Goal: Information Seeking & Learning: Check status

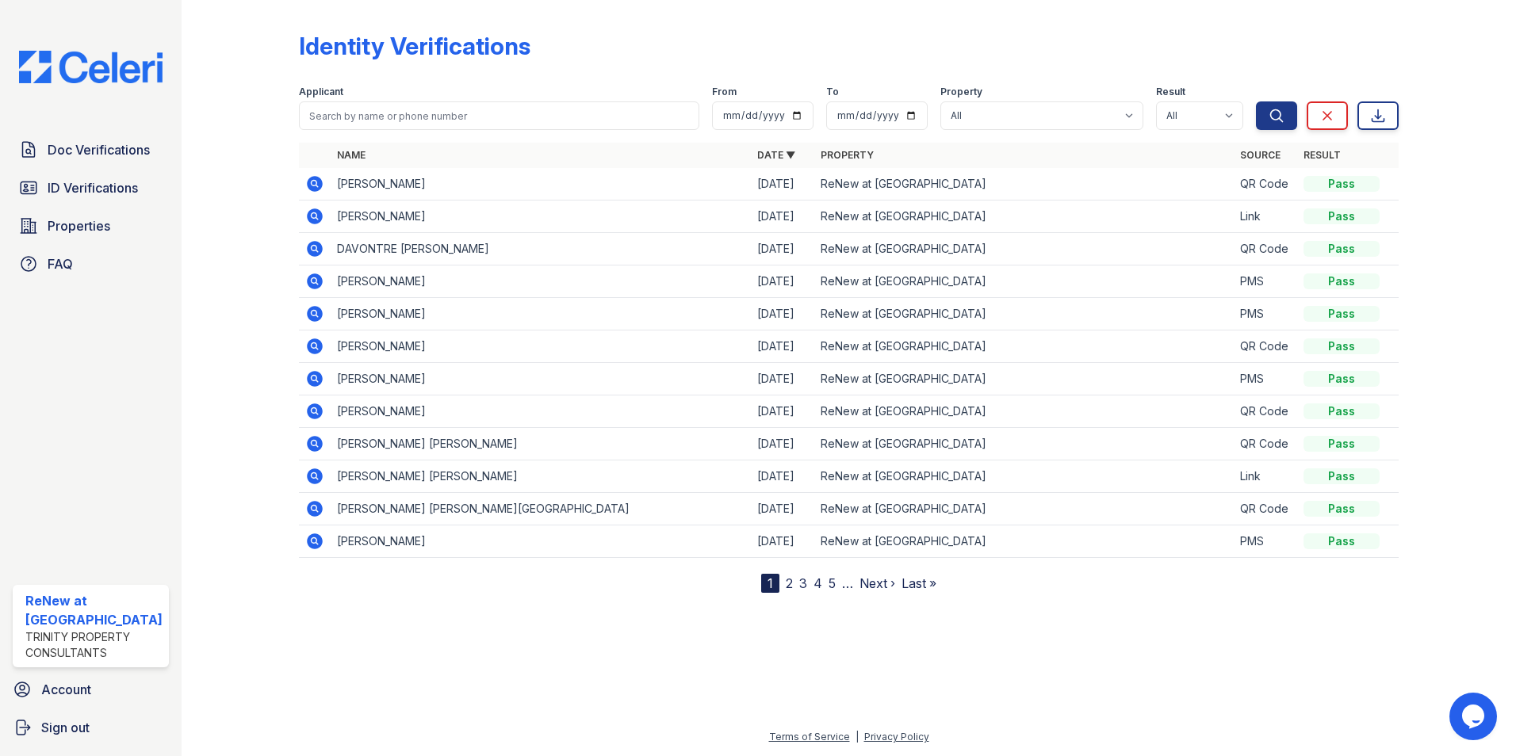
click at [316, 182] on icon at bounding box center [314, 183] width 19 height 19
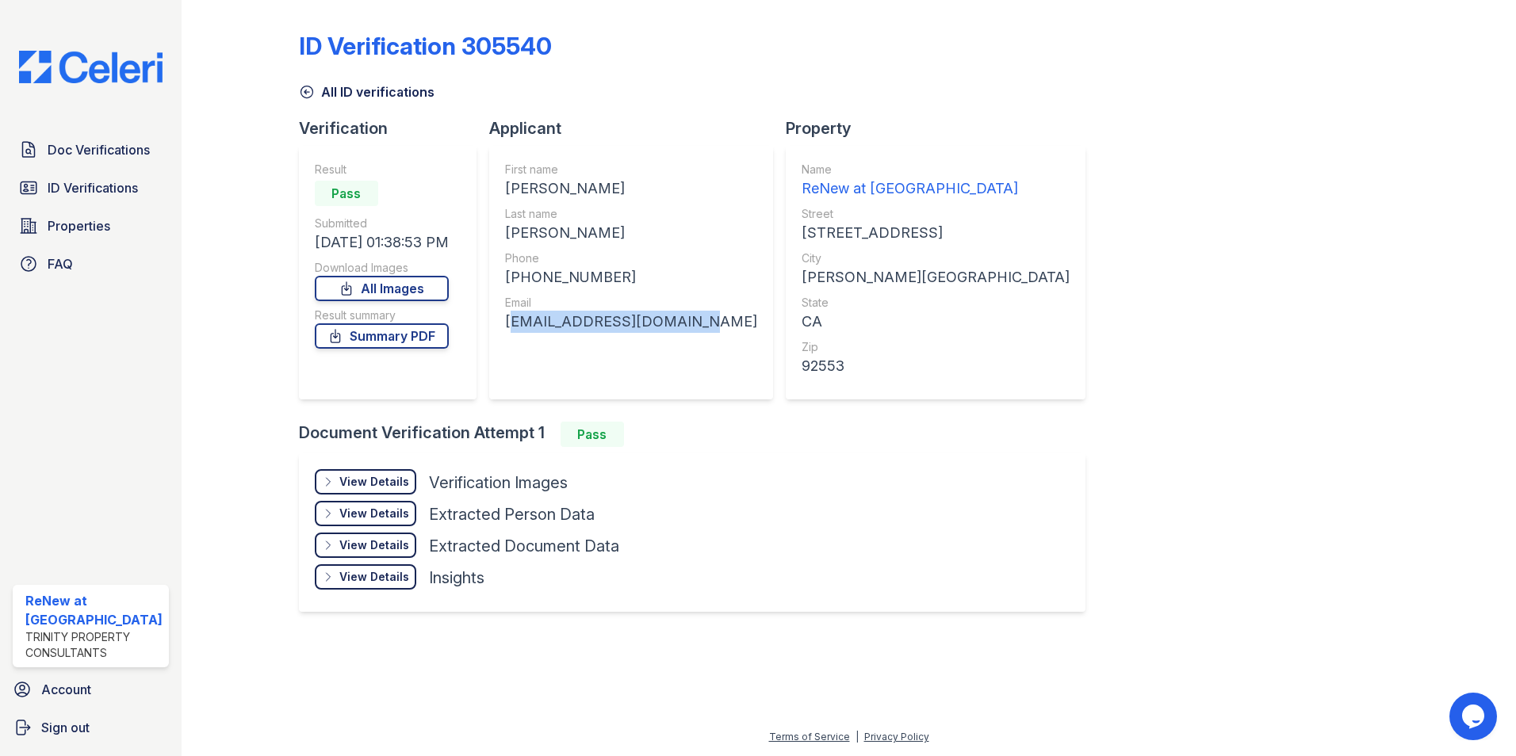
drag, startPoint x: 507, startPoint y: 320, endPoint x: 680, endPoint y: 324, distance: 172.9
click at [703, 324] on div "Applicant First name [PERSON_NAME] Last name [PERSON_NAME] Phone [PHONE_NUMBER]…" at bounding box center [637, 269] width 297 height 304
drag, startPoint x: 680, startPoint y: 324, endPoint x: 656, endPoint y: 322, distance: 23.9
copy div "tiffanydurazo@yahoo.com"
click at [103, 186] on span "ID Verifications" at bounding box center [93, 187] width 90 height 19
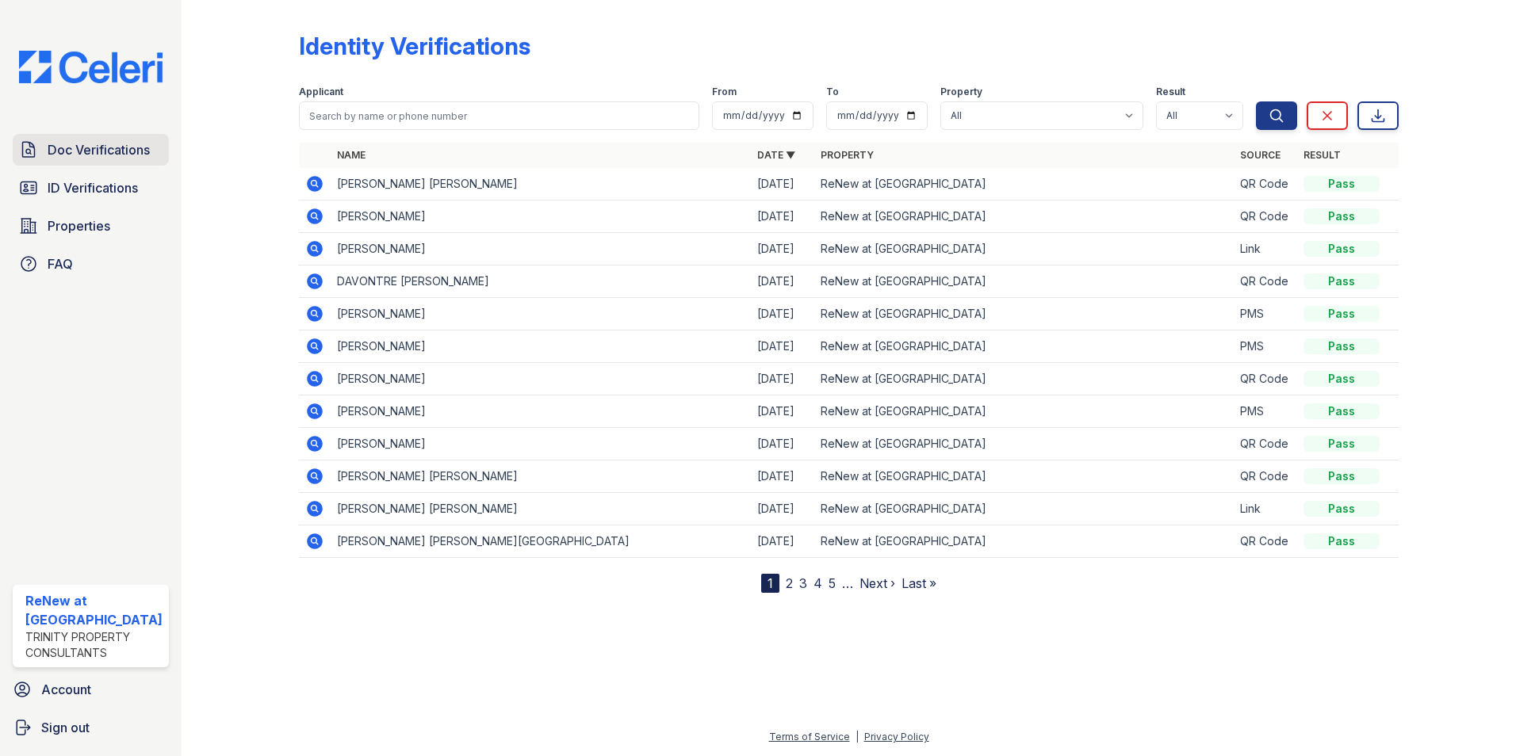
click at [94, 154] on span "Doc Verifications" at bounding box center [99, 149] width 102 height 19
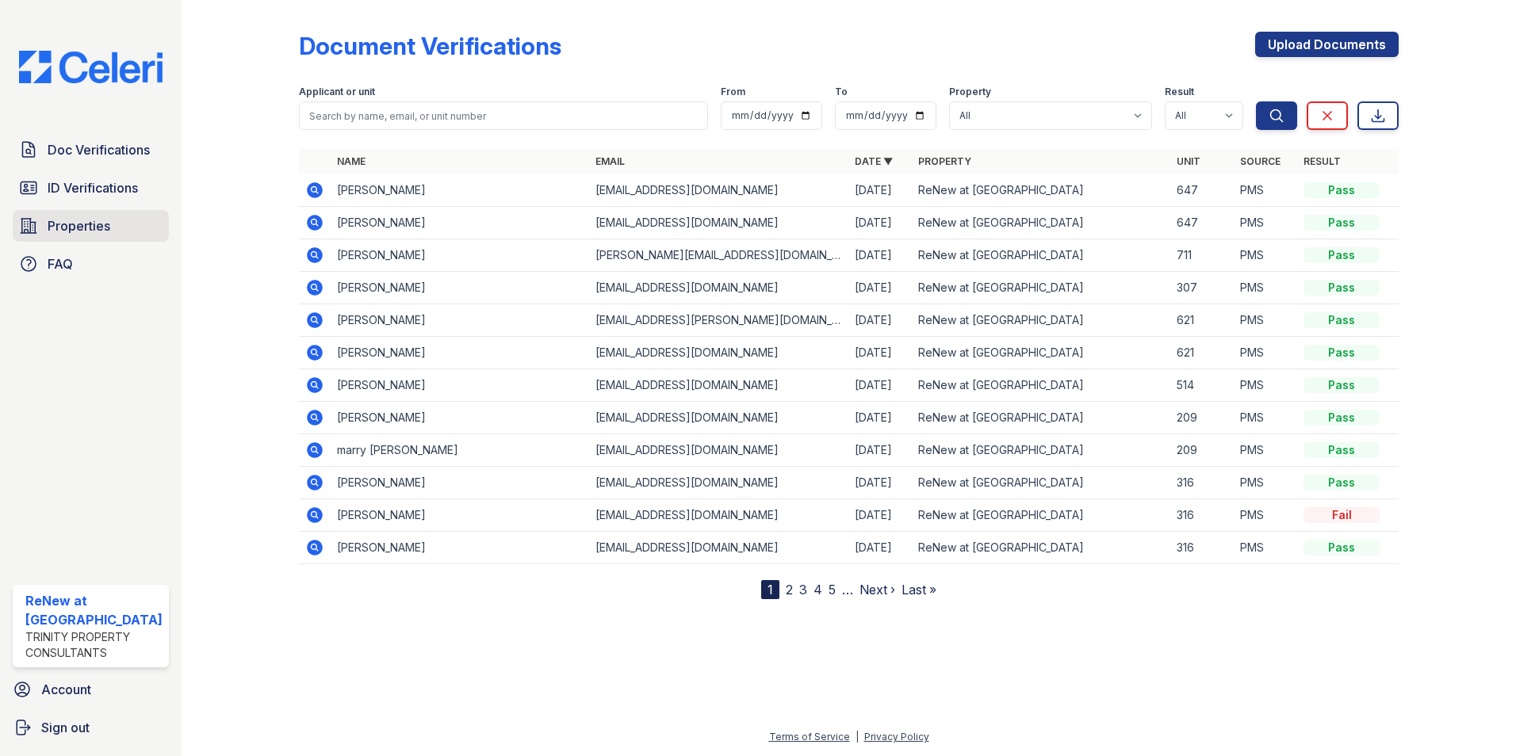
click at [83, 228] on span "Properties" at bounding box center [79, 225] width 63 height 19
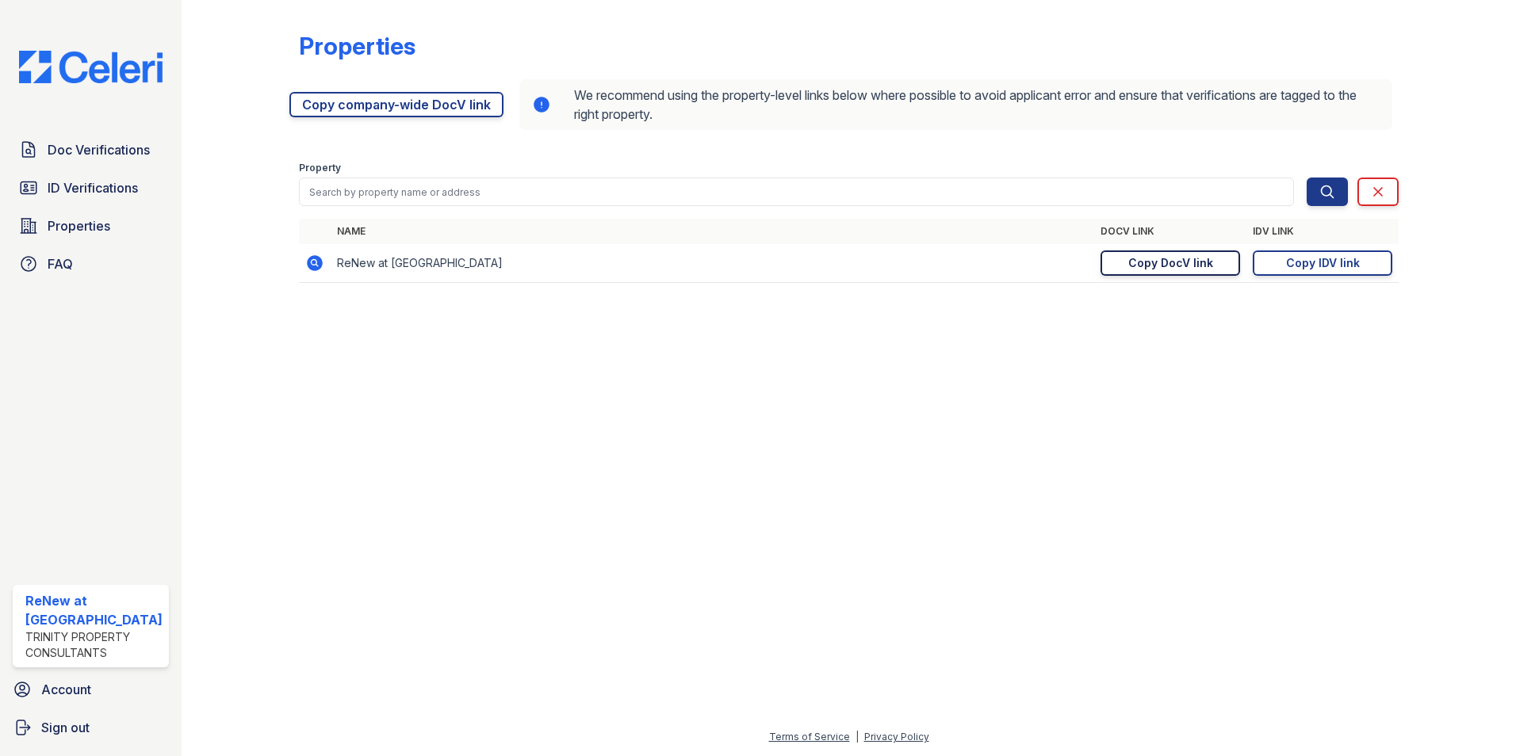
click at [1193, 265] on div "Copy DocV link" at bounding box center [1170, 263] width 85 height 16
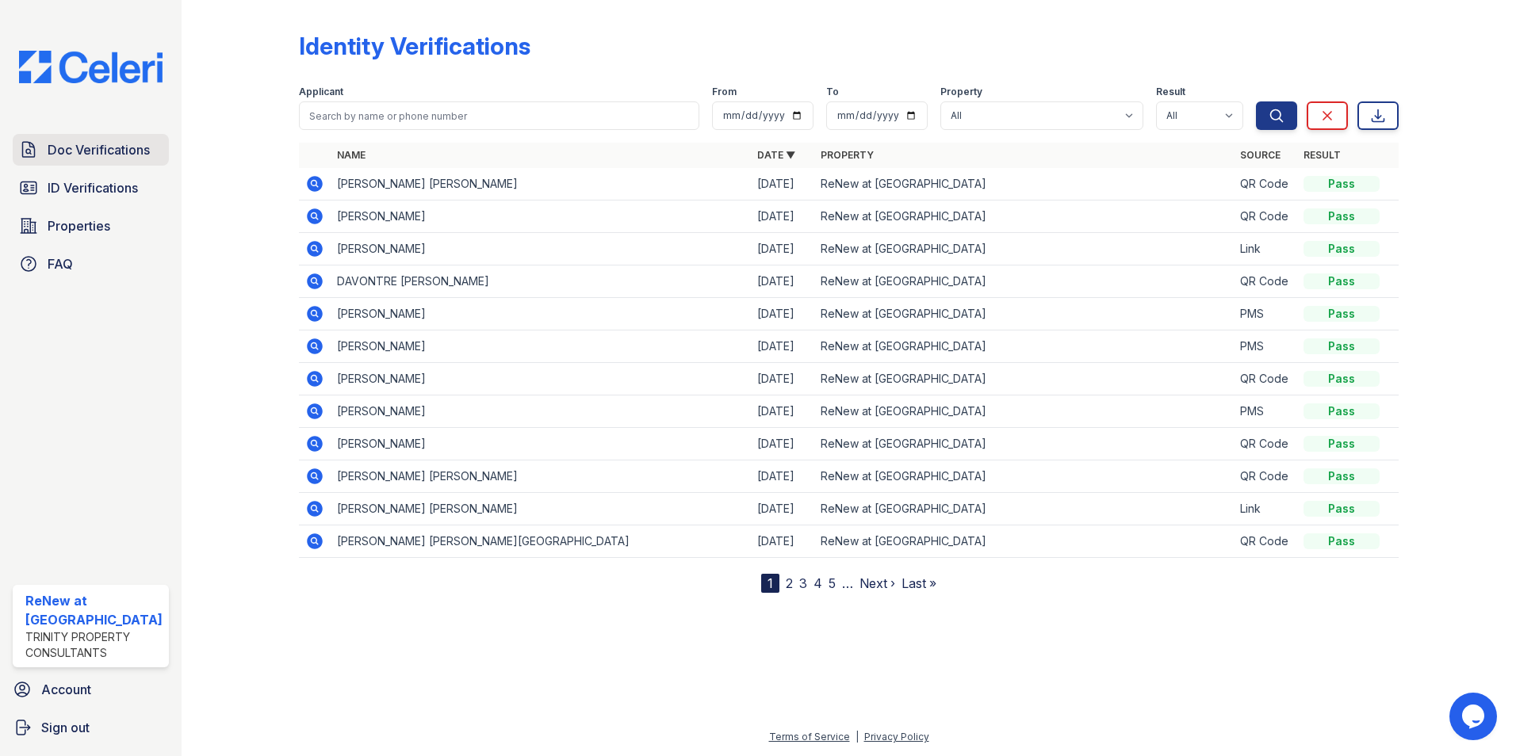
click at [82, 159] on link "Doc Verifications" at bounding box center [91, 150] width 156 height 32
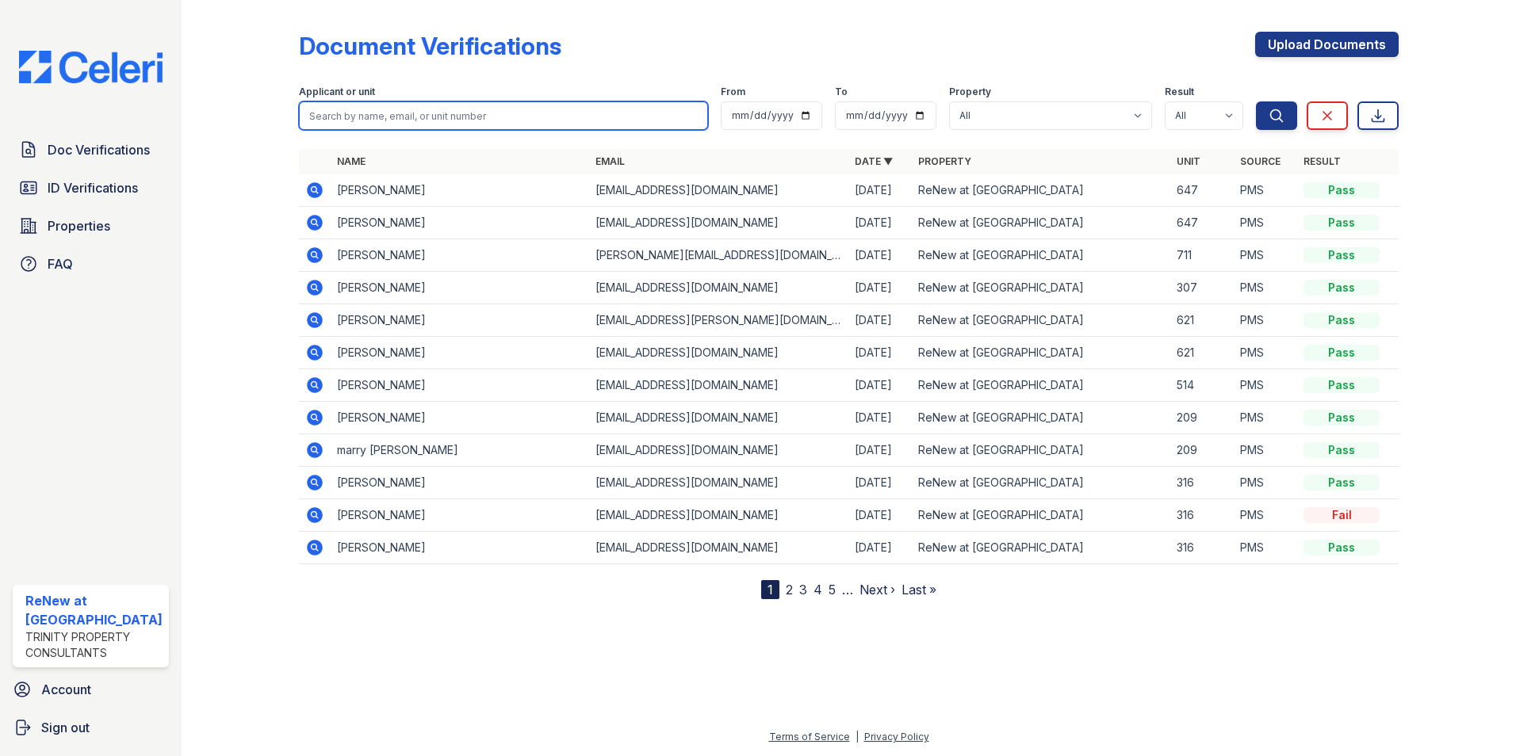
click at [339, 119] on input "search" at bounding box center [504, 115] width 410 height 29
type input "tiffany"
click at [1256, 101] on button "Search" at bounding box center [1276, 115] width 41 height 29
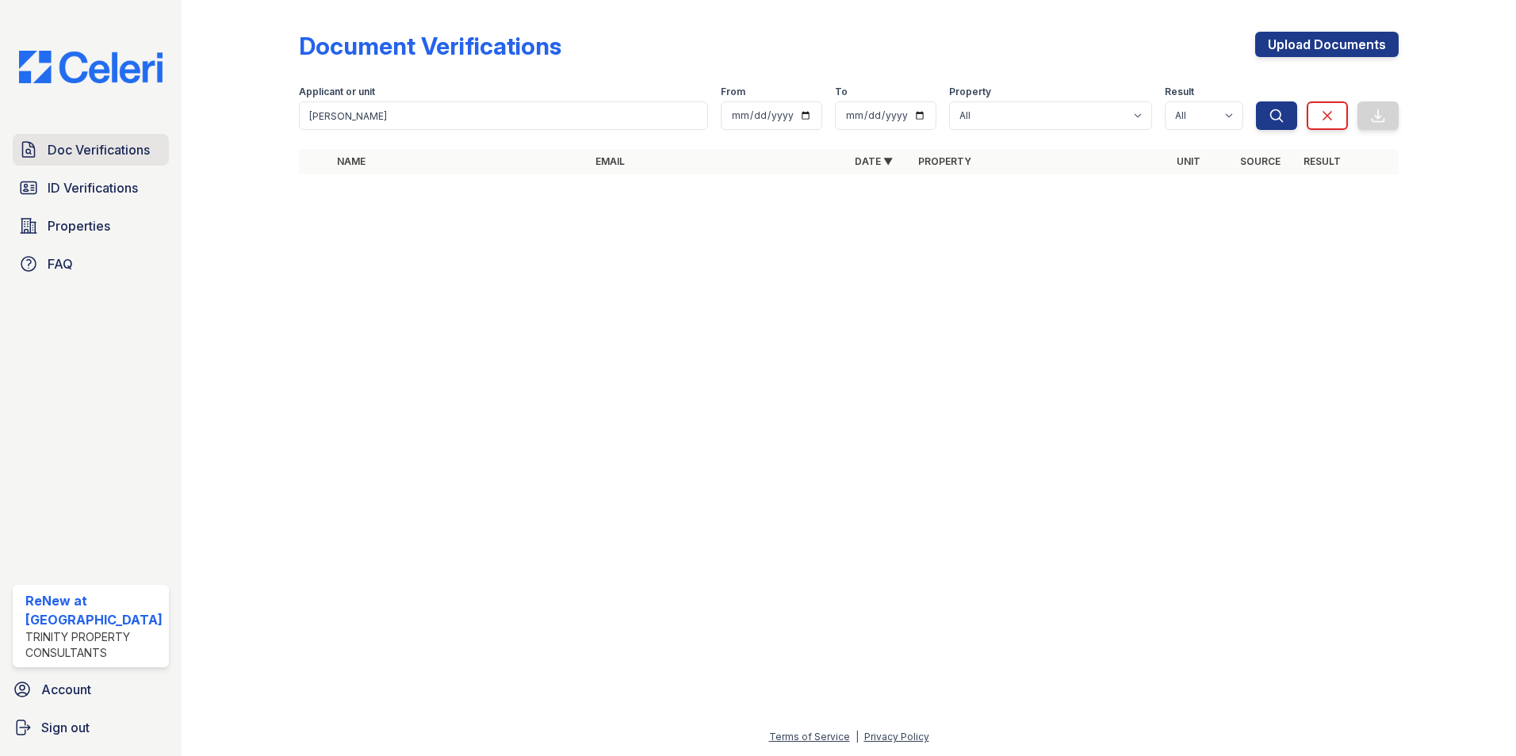
click at [80, 153] on span "Doc Verifications" at bounding box center [99, 149] width 102 height 19
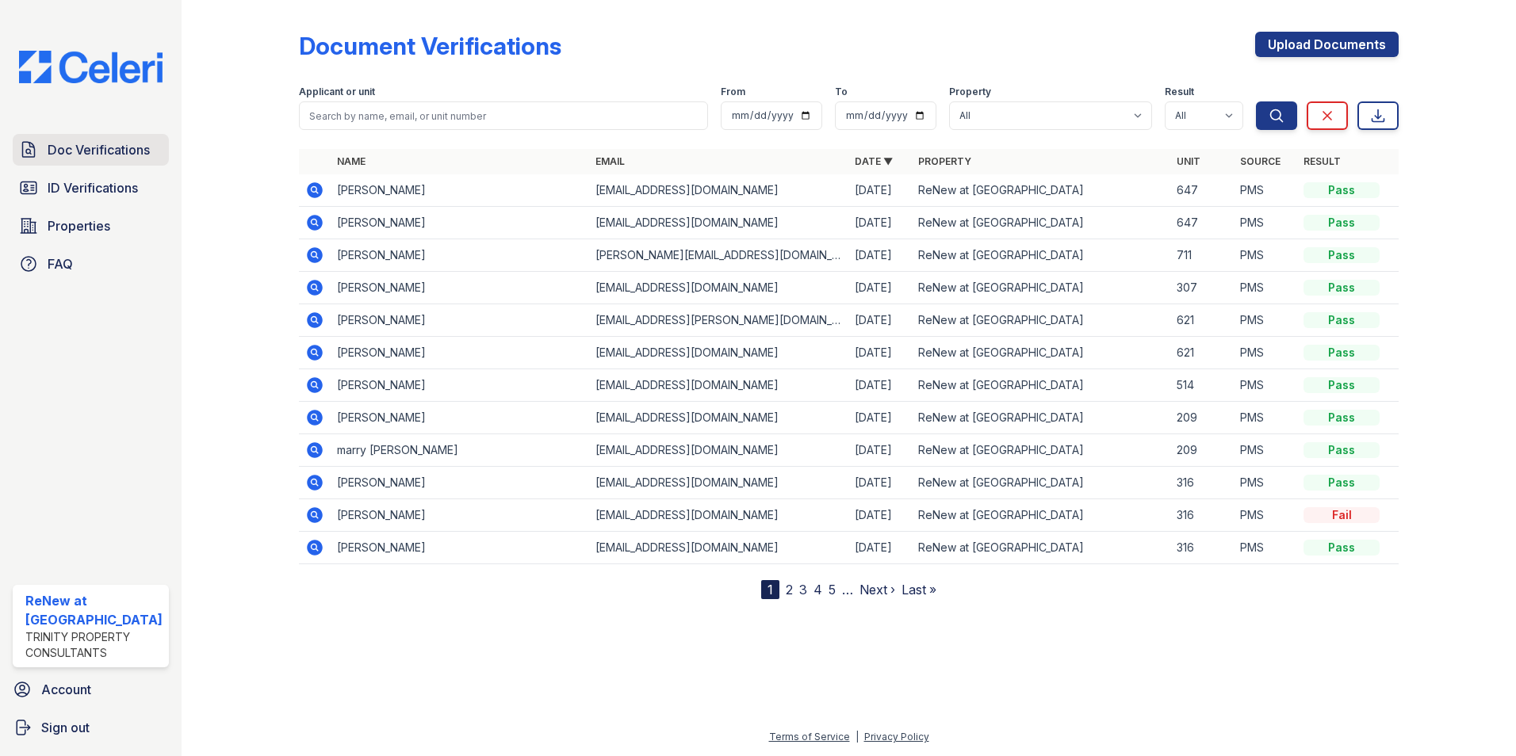
click at [67, 148] on span "Doc Verifications" at bounding box center [99, 149] width 102 height 19
click at [85, 193] on span "ID Verifications" at bounding box center [93, 187] width 90 height 19
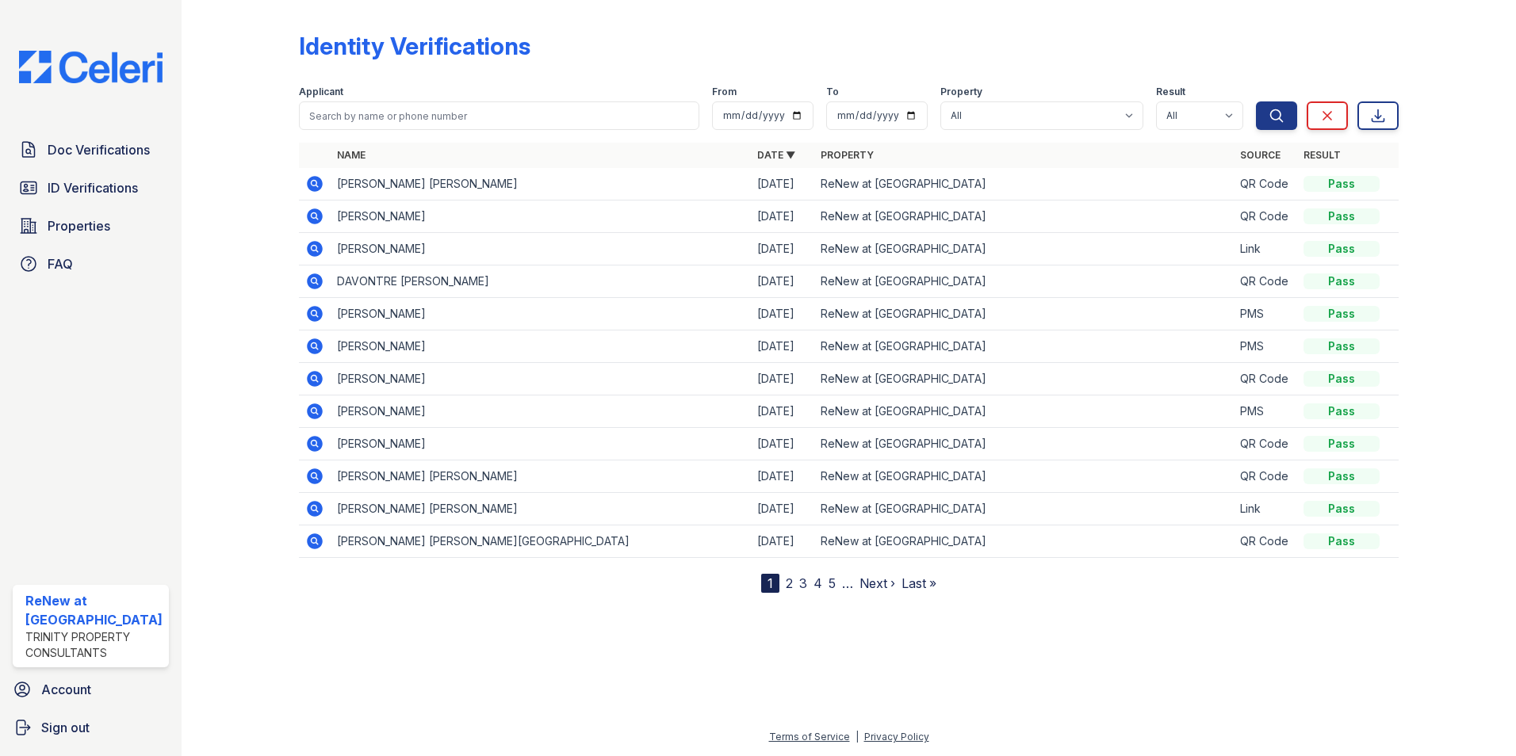
click at [64, 149] on span "Doc Verifications" at bounding box center [99, 149] width 102 height 19
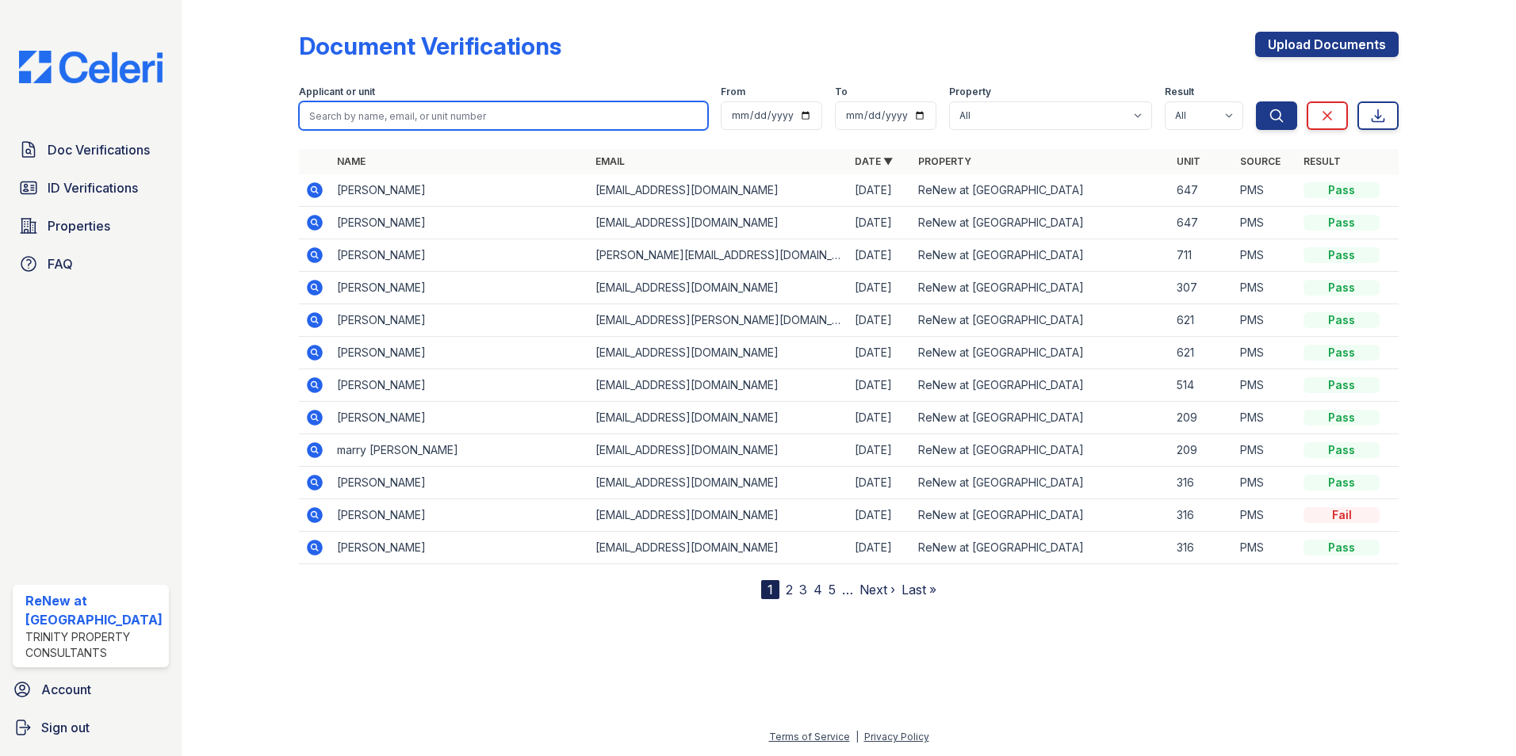
click at [334, 108] on input "search" at bounding box center [504, 115] width 410 height 29
type input "tiffany"
click at [1256, 101] on button "Search" at bounding box center [1276, 115] width 41 height 29
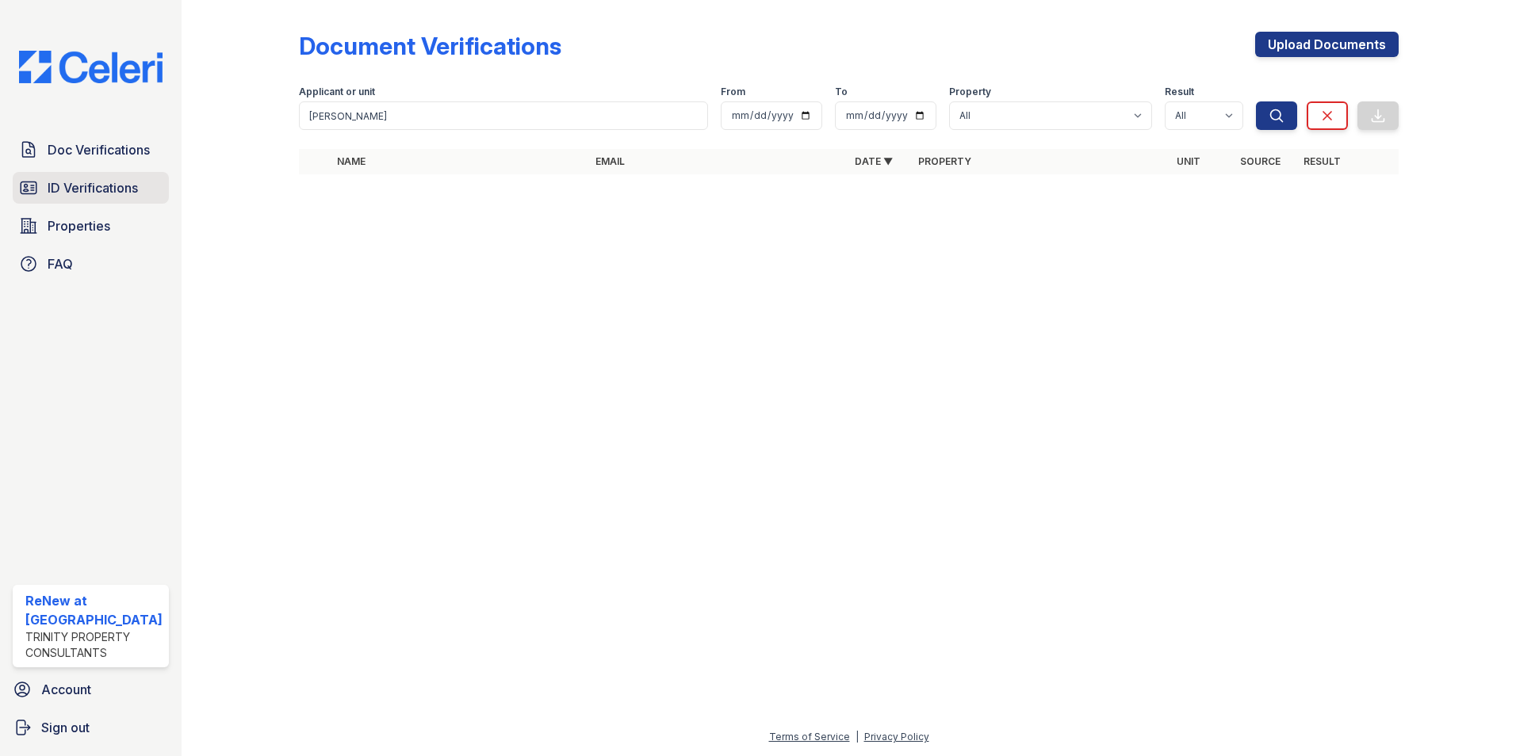
click at [48, 192] on span "ID Verifications" at bounding box center [93, 187] width 90 height 19
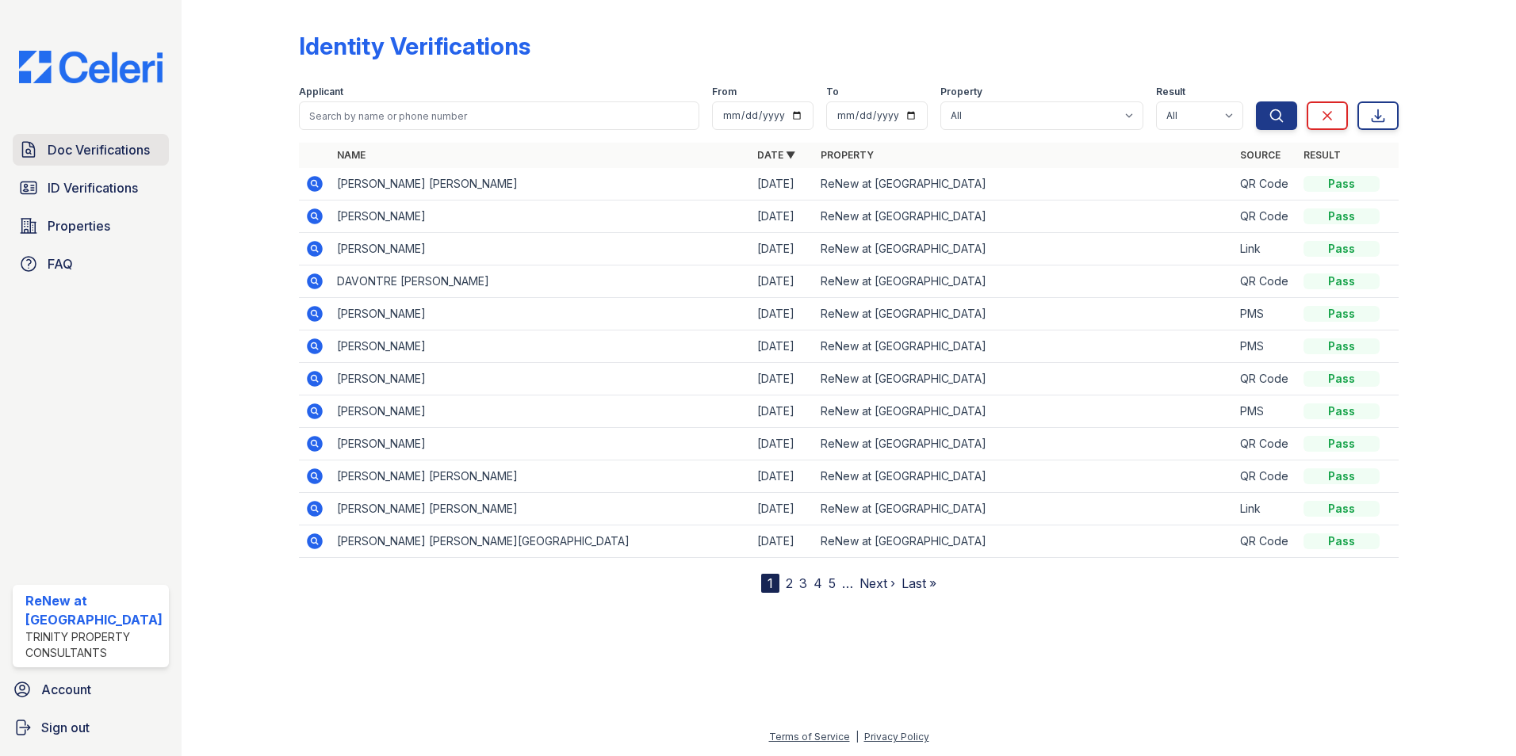
click at [94, 151] on span "Doc Verifications" at bounding box center [99, 149] width 102 height 19
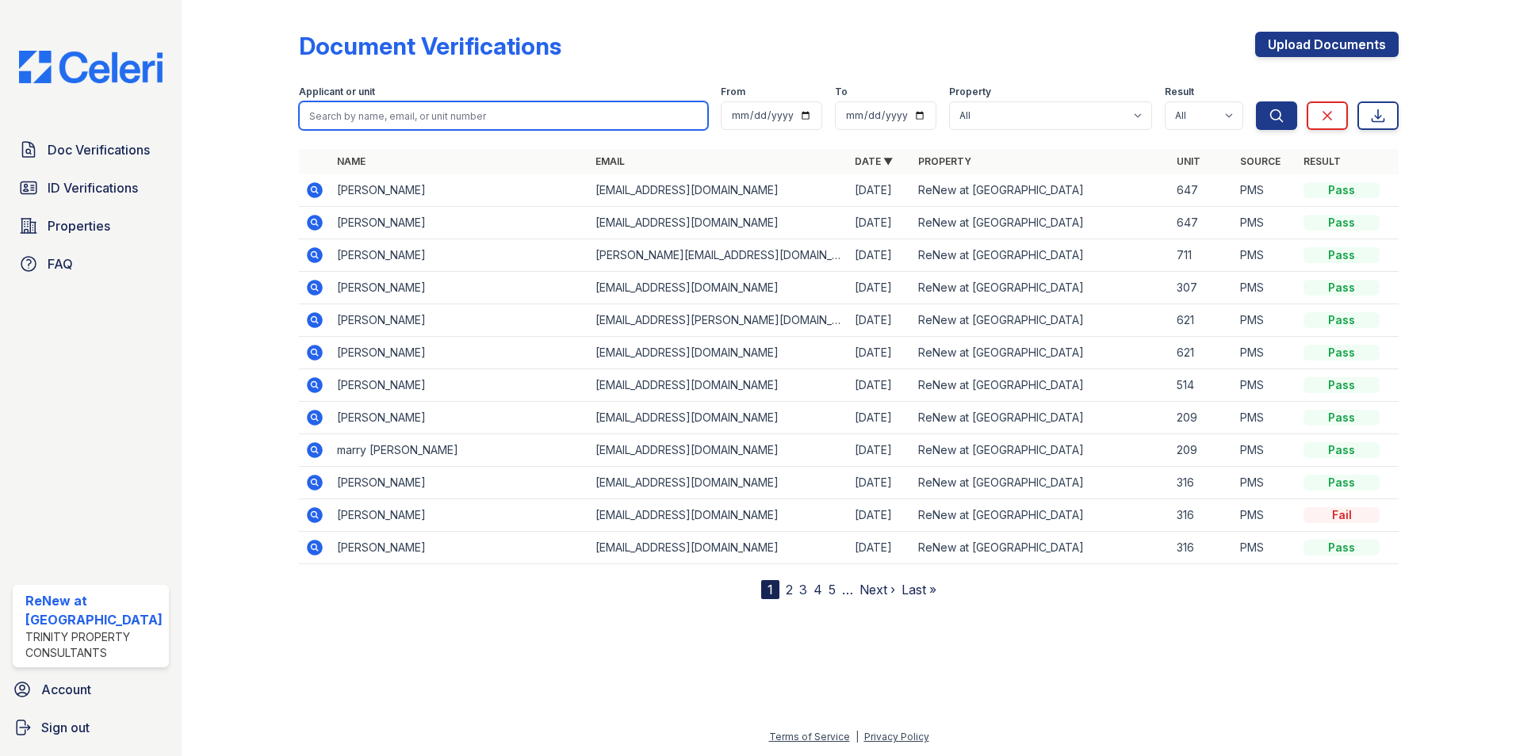
click at [365, 116] on input "search" at bounding box center [504, 115] width 410 height 29
type input "victor"
click at [1256, 101] on button "Search" at bounding box center [1276, 115] width 41 height 29
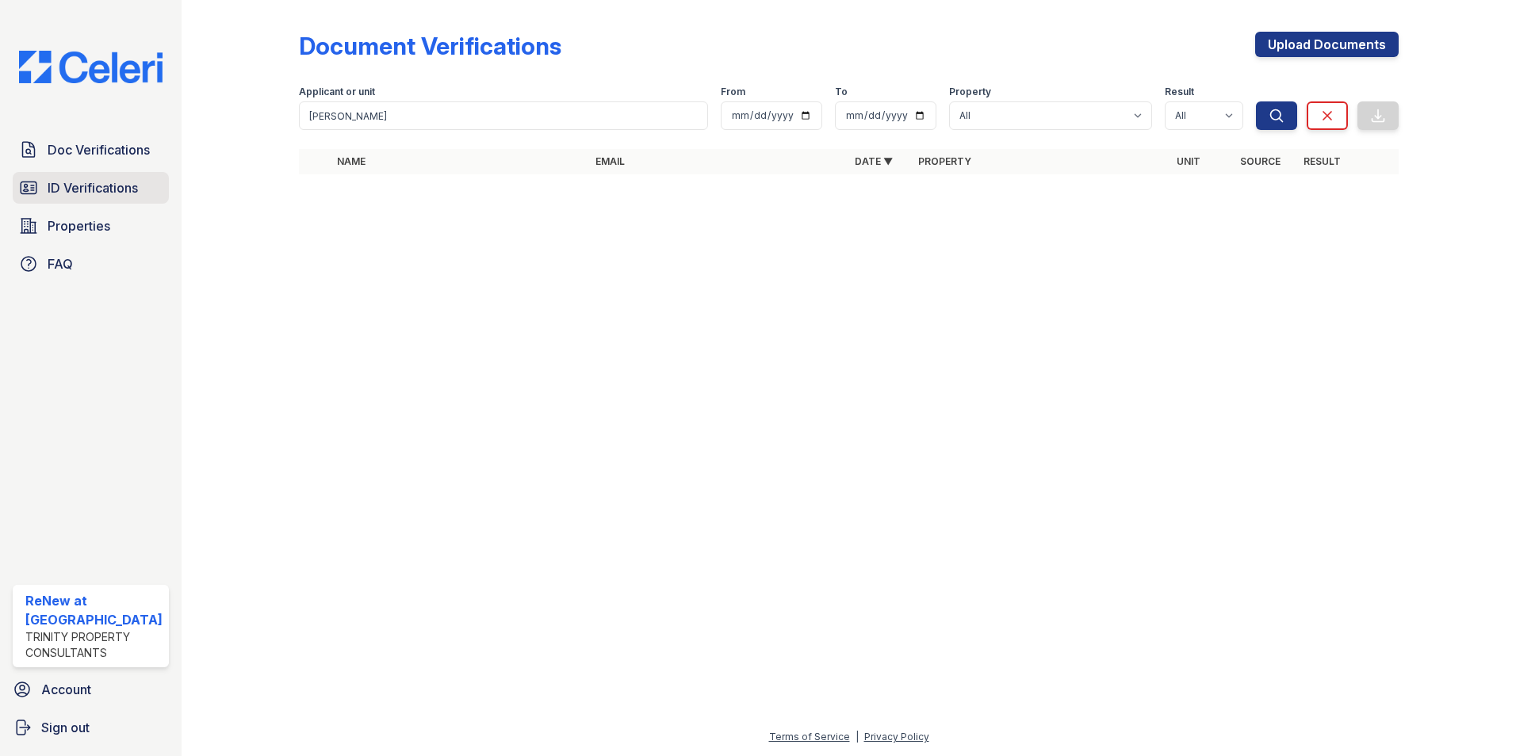
click at [105, 186] on span "ID Verifications" at bounding box center [93, 187] width 90 height 19
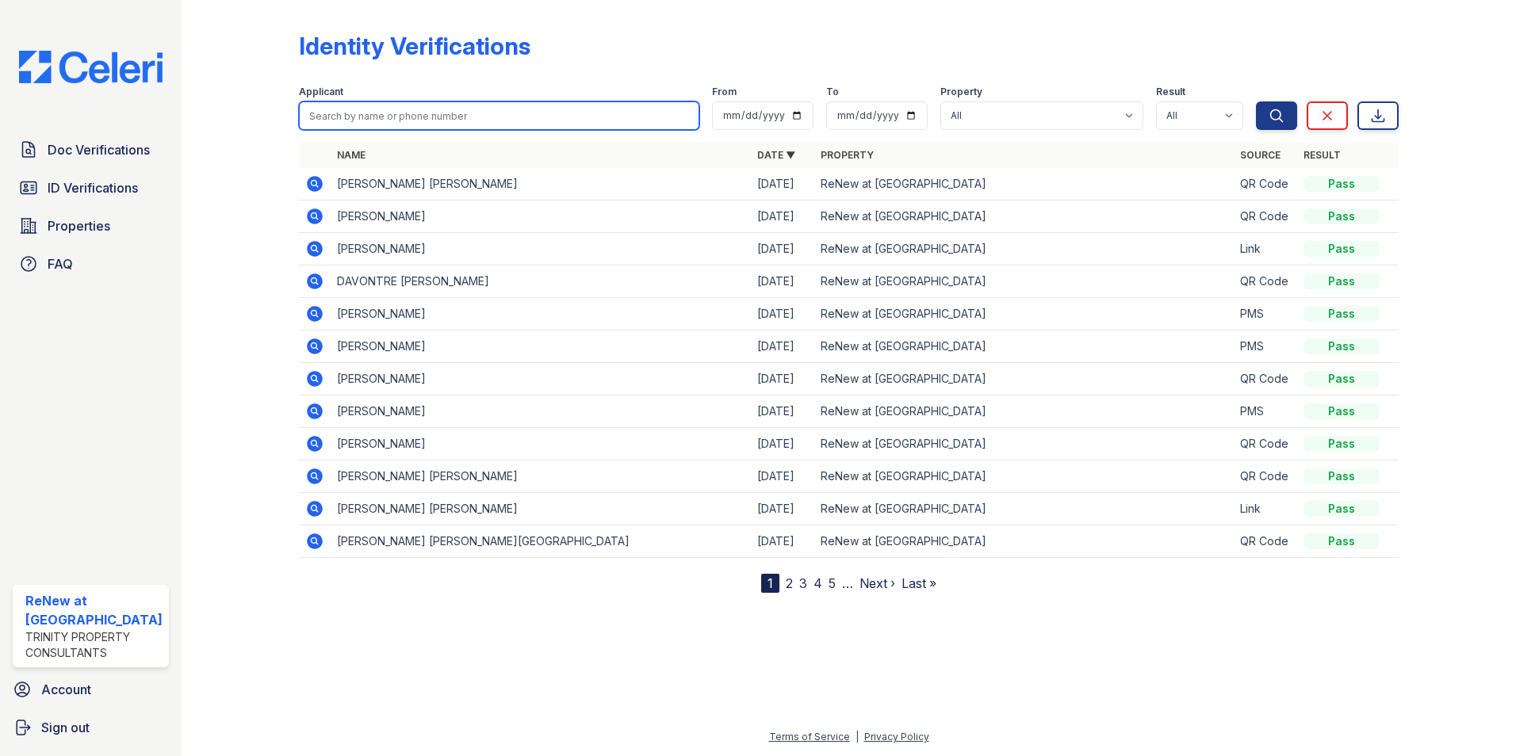
click at [325, 117] on input "search" at bounding box center [499, 115] width 401 height 29
type input "C"
click at [117, 154] on span "Doc Verifications" at bounding box center [99, 149] width 102 height 19
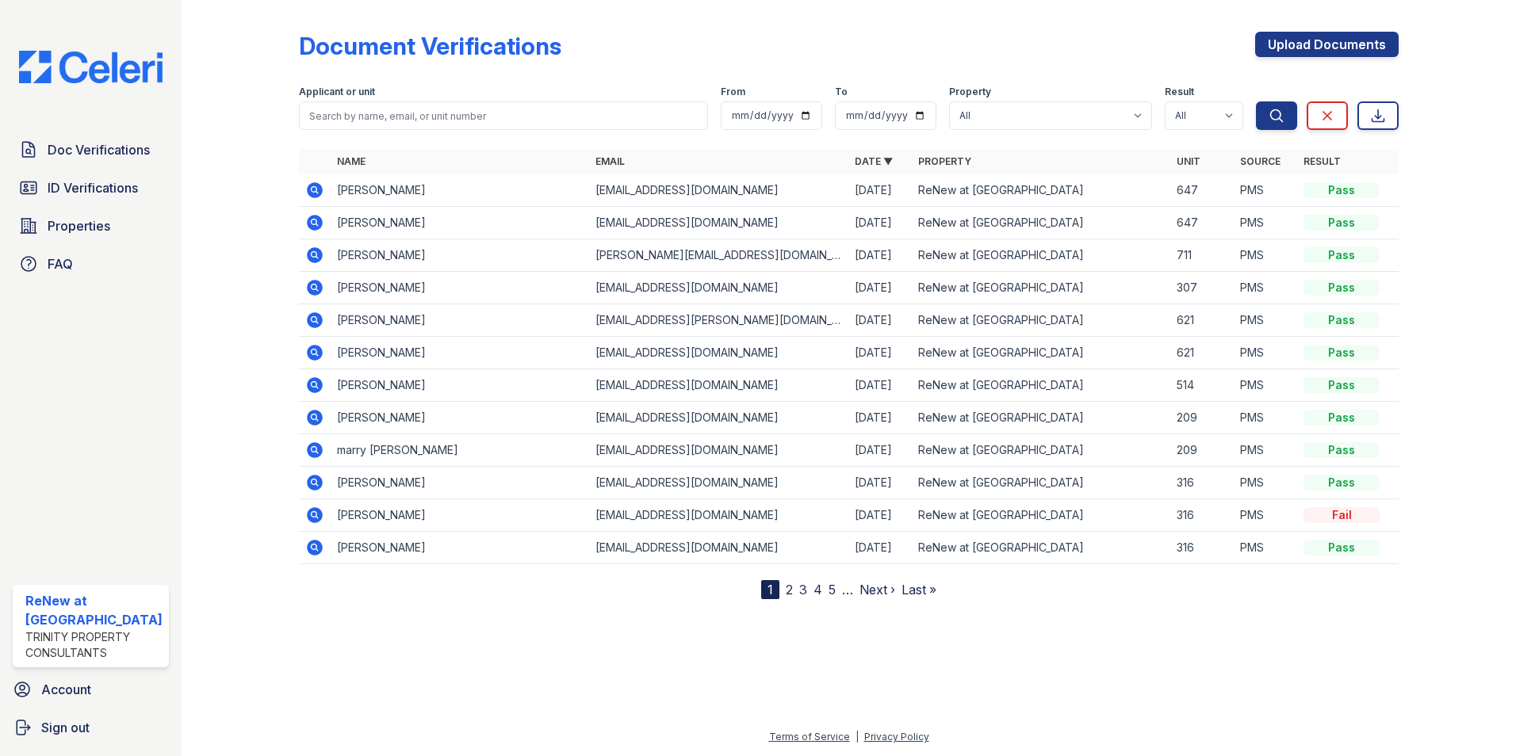
click at [348, 121] on input "search" at bounding box center [504, 115] width 410 height 29
type input "[PERSON_NAME]"
click at [1256, 101] on button "Search" at bounding box center [1276, 115] width 41 height 29
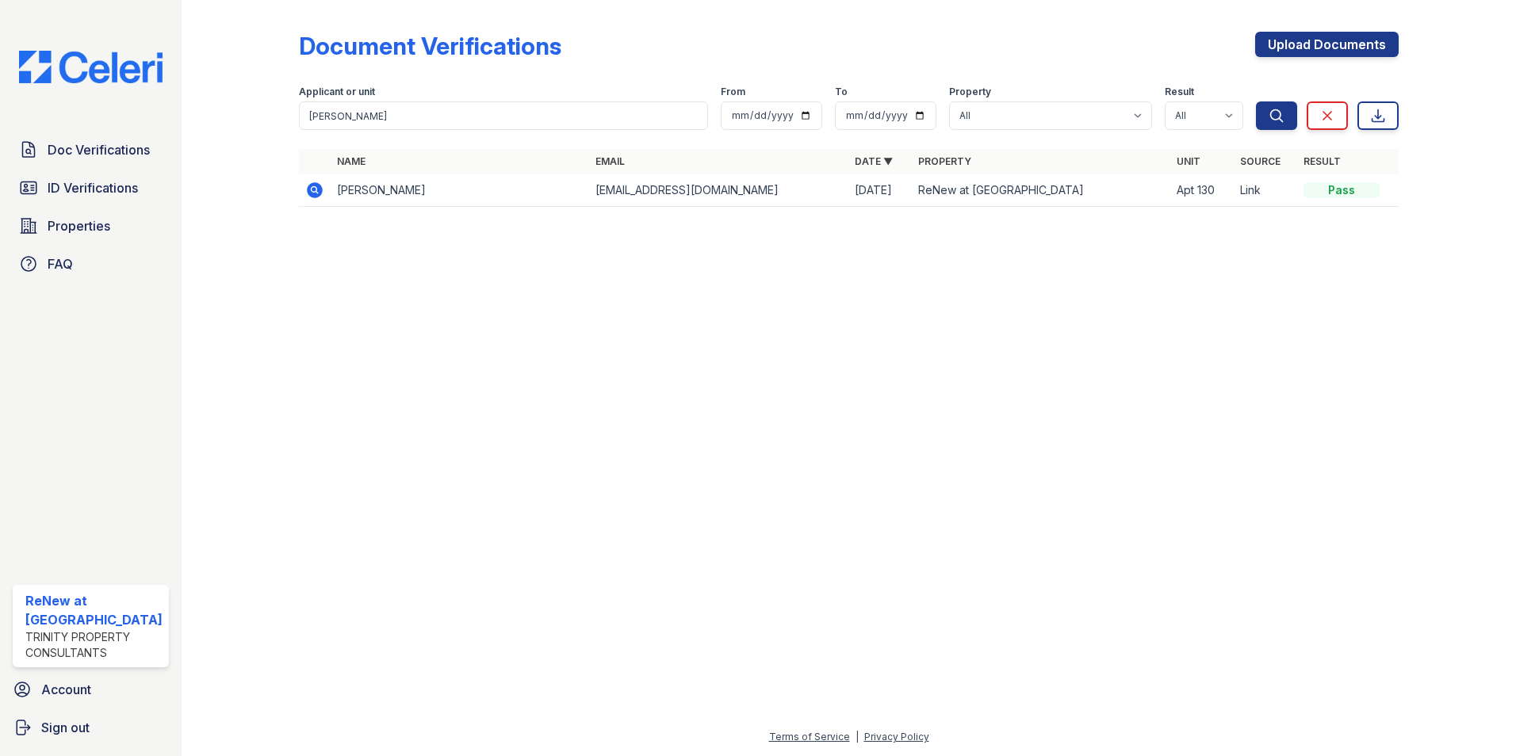
click at [311, 191] on icon at bounding box center [314, 190] width 19 height 19
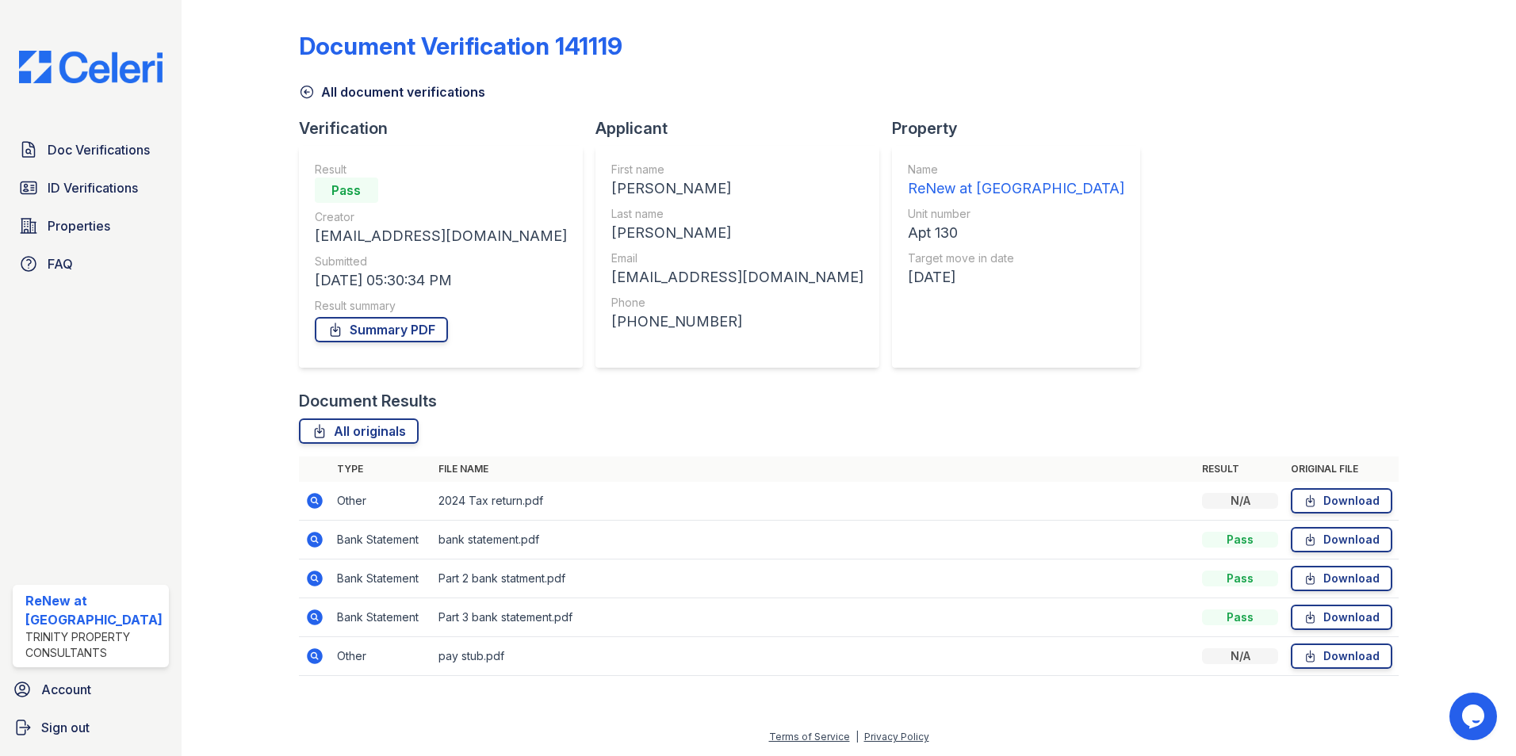
click at [310, 503] on icon at bounding box center [315, 501] width 16 height 16
click at [312, 539] on icon at bounding box center [314, 539] width 4 height 4
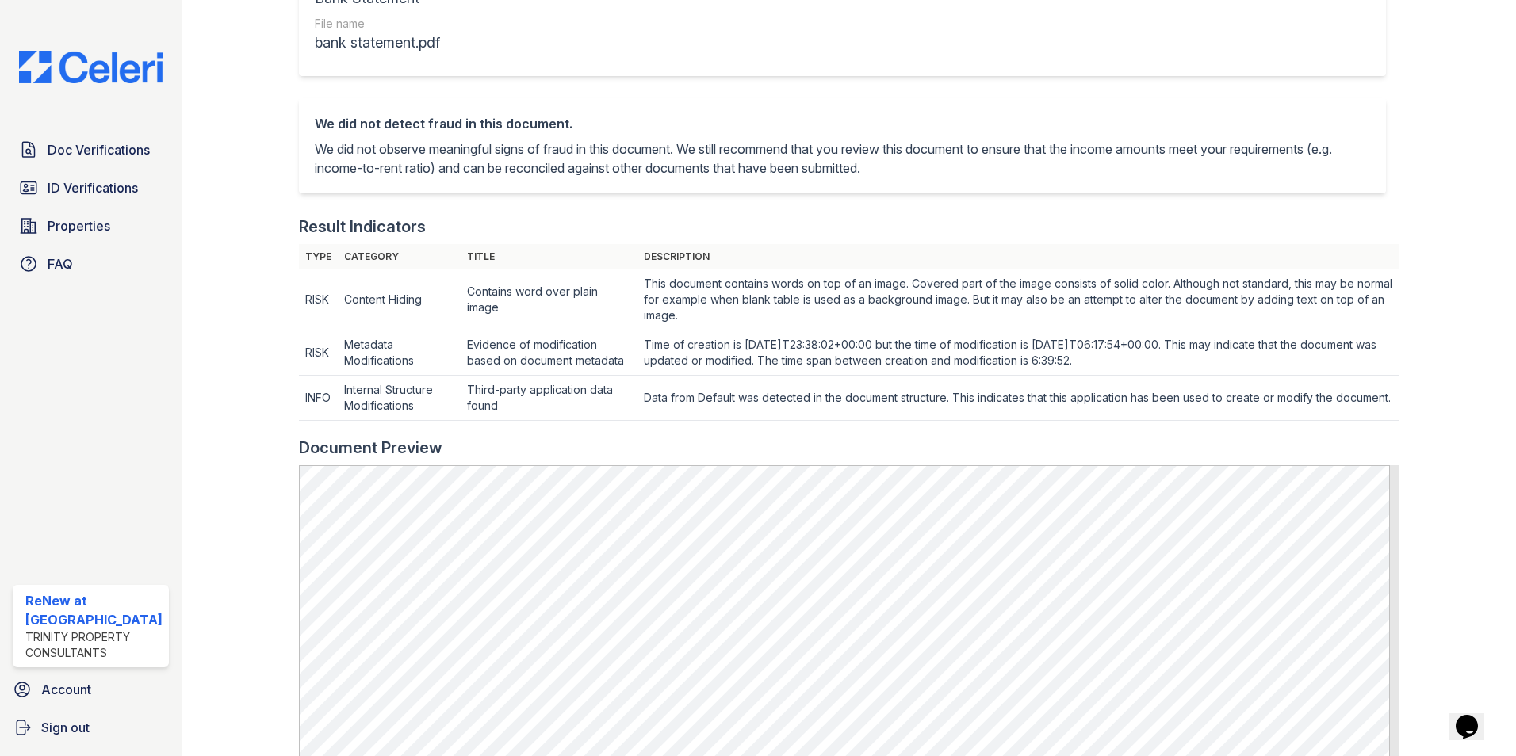
scroll to position [476, 0]
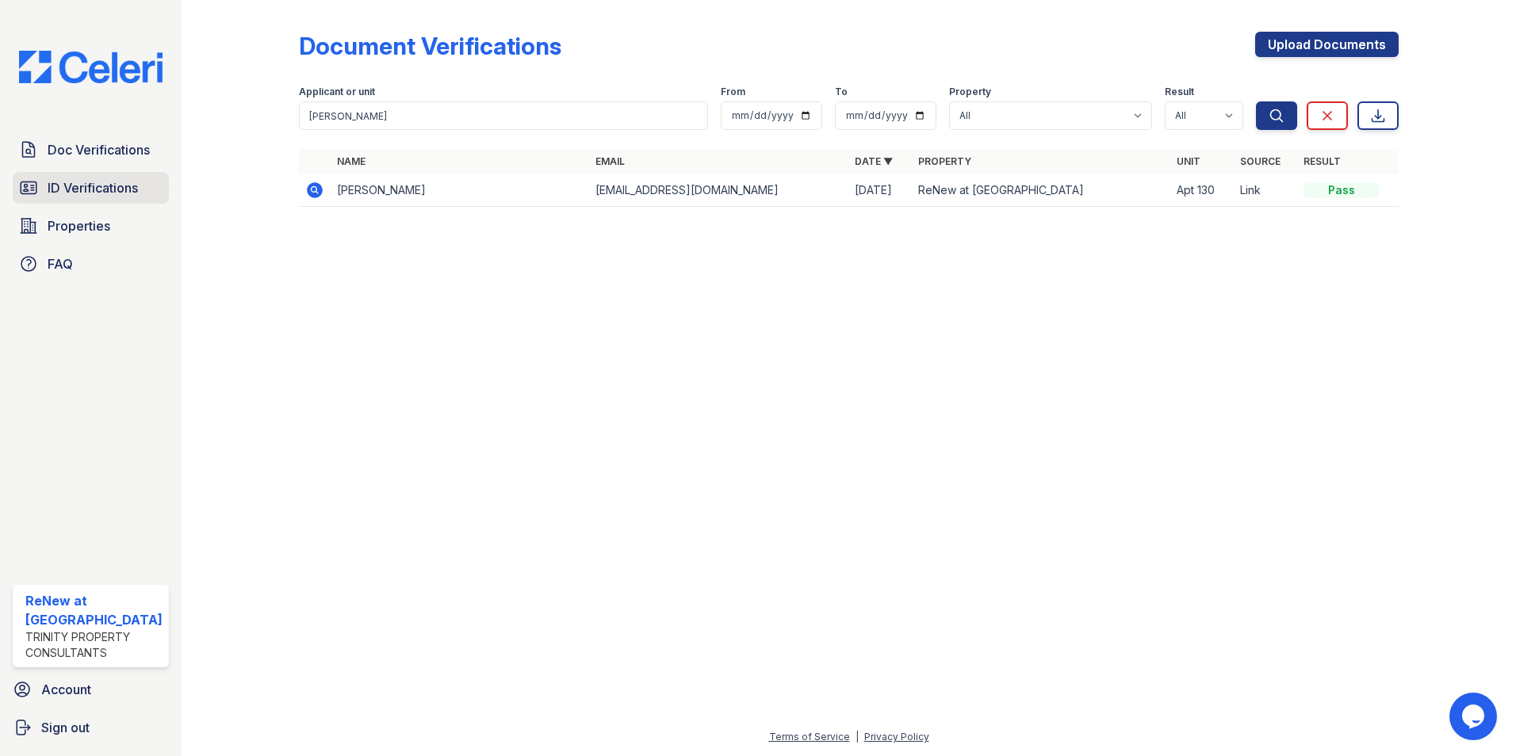
click at [117, 191] on span "ID Verifications" at bounding box center [93, 187] width 90 height 19
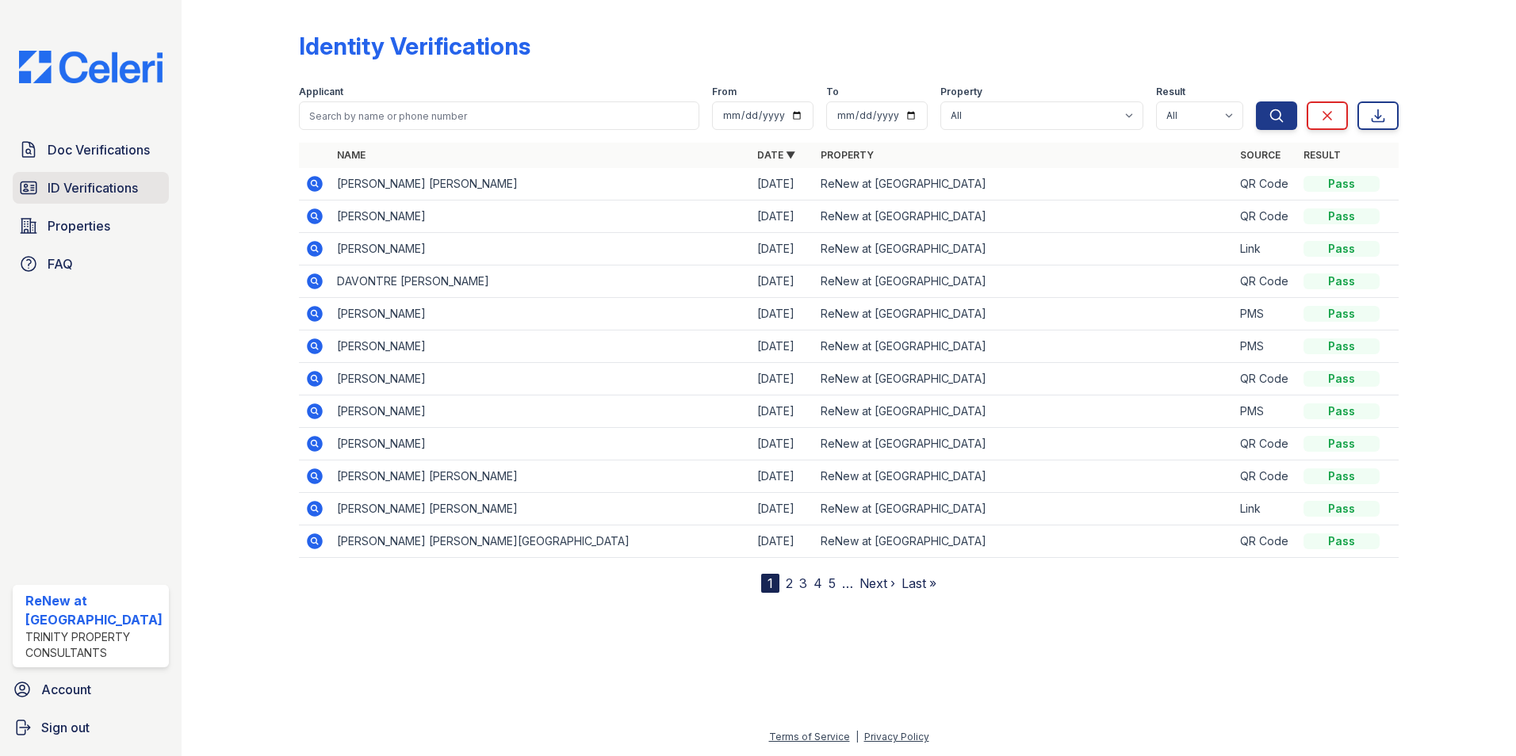
click at [74, 189] on span "ID Verifications" at bounding box center [93, 187] width 90 height 19
click at [47, 151] on link "Doc Verifications" at bounding box center [91, 150] width 156 height 32
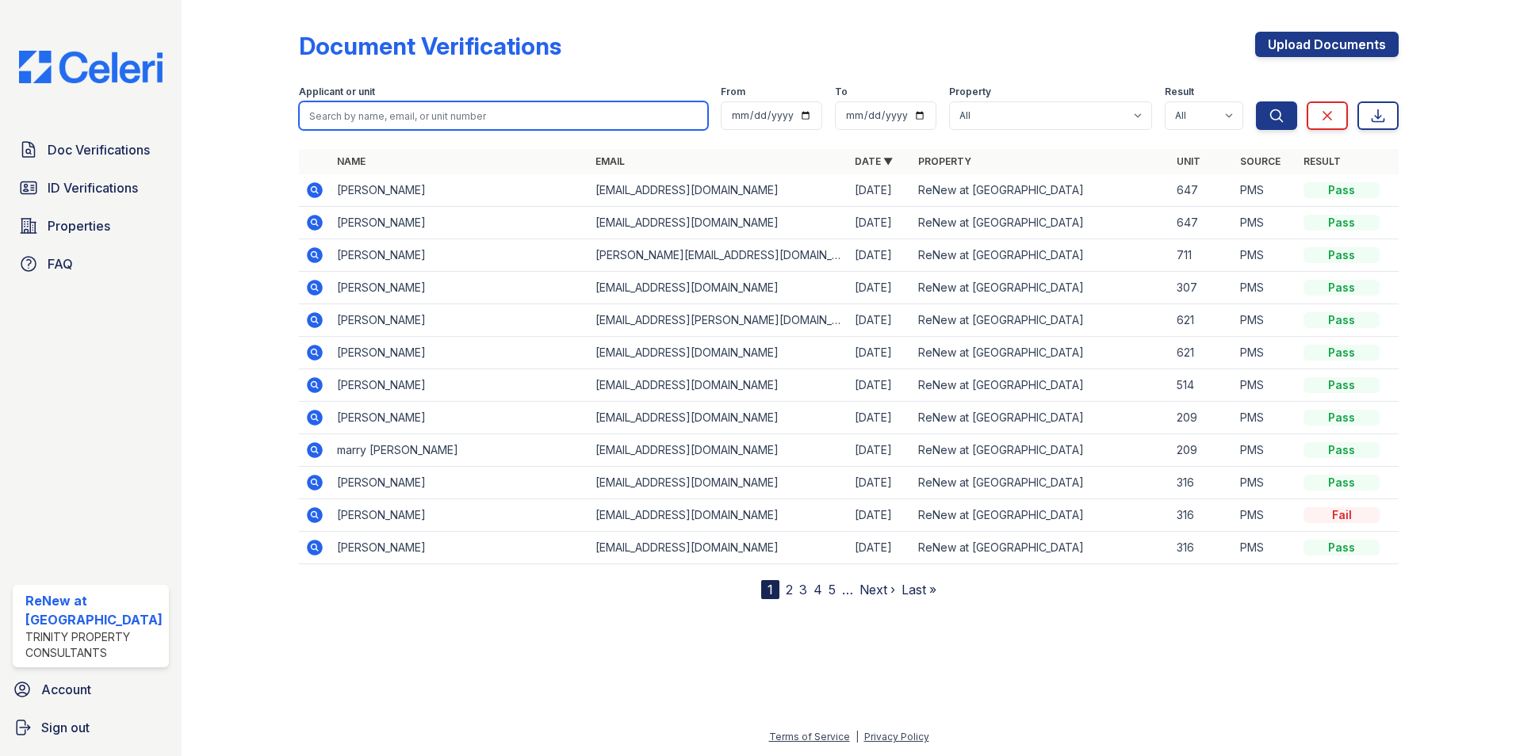
click at [379, 119] on input "search" at bounding box center [504, 115] width 410 height 29
type input "[PERSON_NAME]"
click at [1256, 101] on button "Search" at bounding box center [1276, 115] width 41 height 29
